Goal: Check status

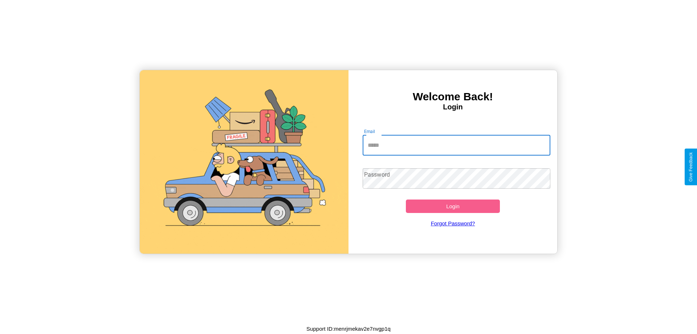
click at [456, 145] on input "Email" at bounding box center [457, 145] width 188 height 20
type input "**********"
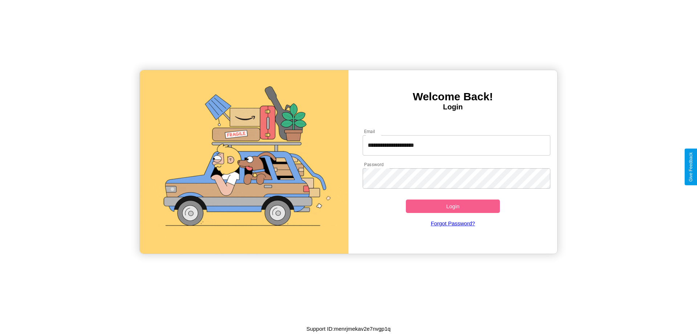
click at [453, 206] on button "Login" at bounding box center [453, 205] width 94 height 13
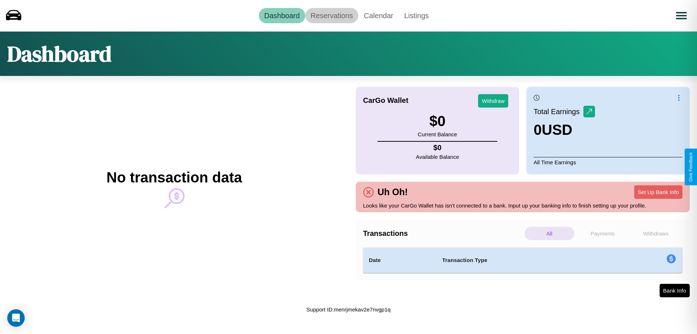
click at [331, 15] on link "Reservations" at bounding box center [331, 15] width 53 height 15
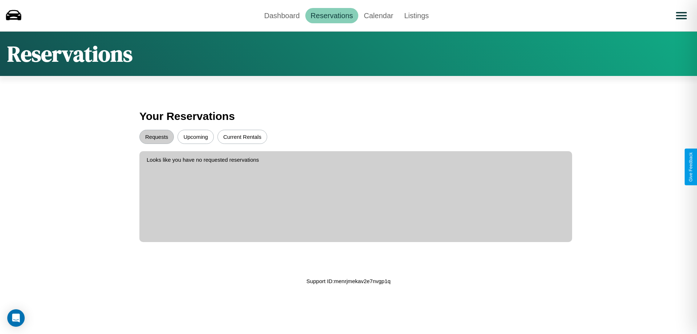
click at [196, 136] on button "Upcoming" at bounding box center [195, 137] width 36 height 14
click at [156, 136] on button "Requests" at bounding box center [156, 137] width 34 height 14
click at [282, 15] on link "Dashboard" at bounding box center [282, 15] width 46 height 15
